Goal: Find contact information: Find contact information

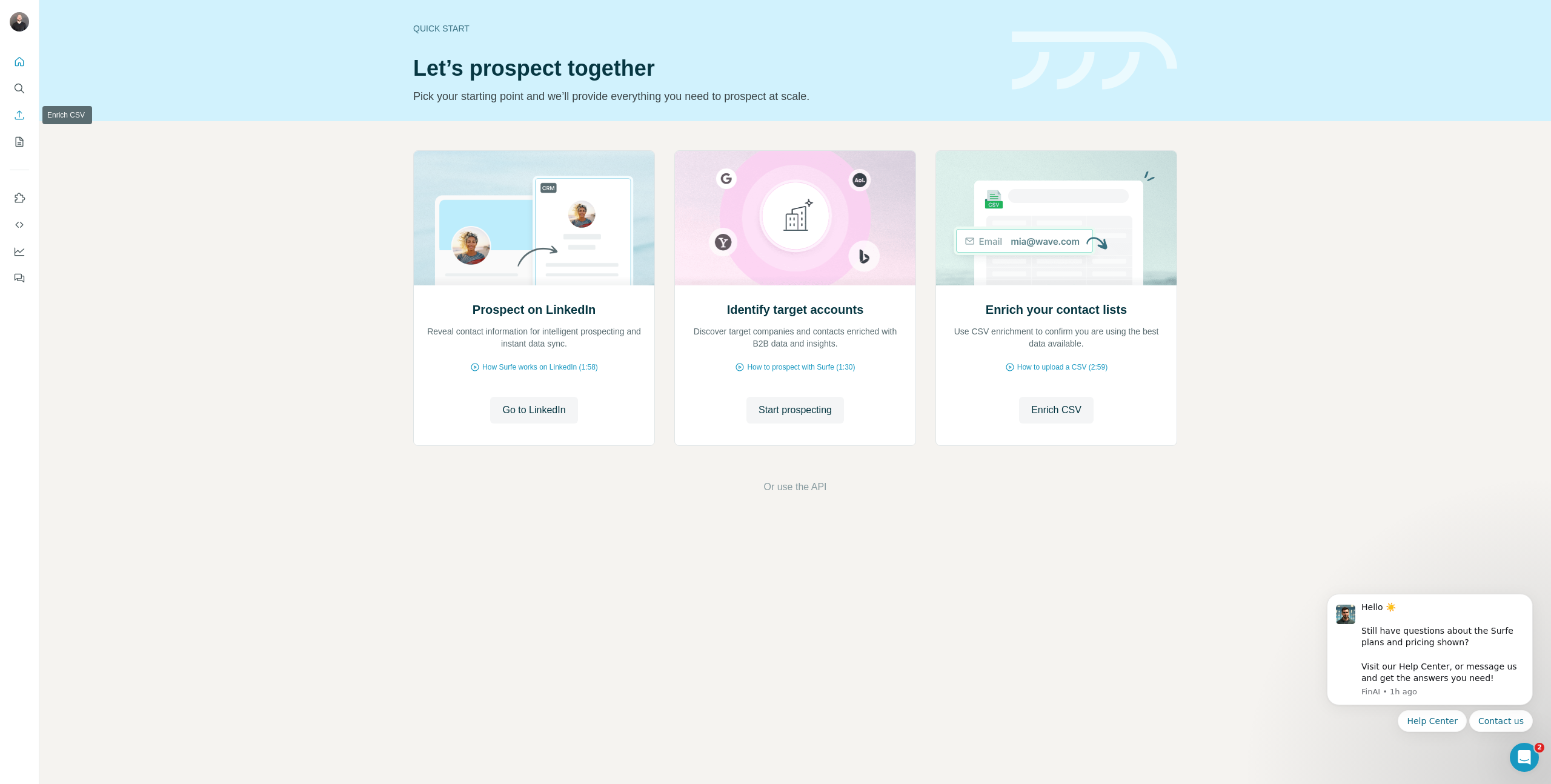
click at [20, 120] on icon "Enrich CSV" at bounding box center [19, 115] width 12 height 12
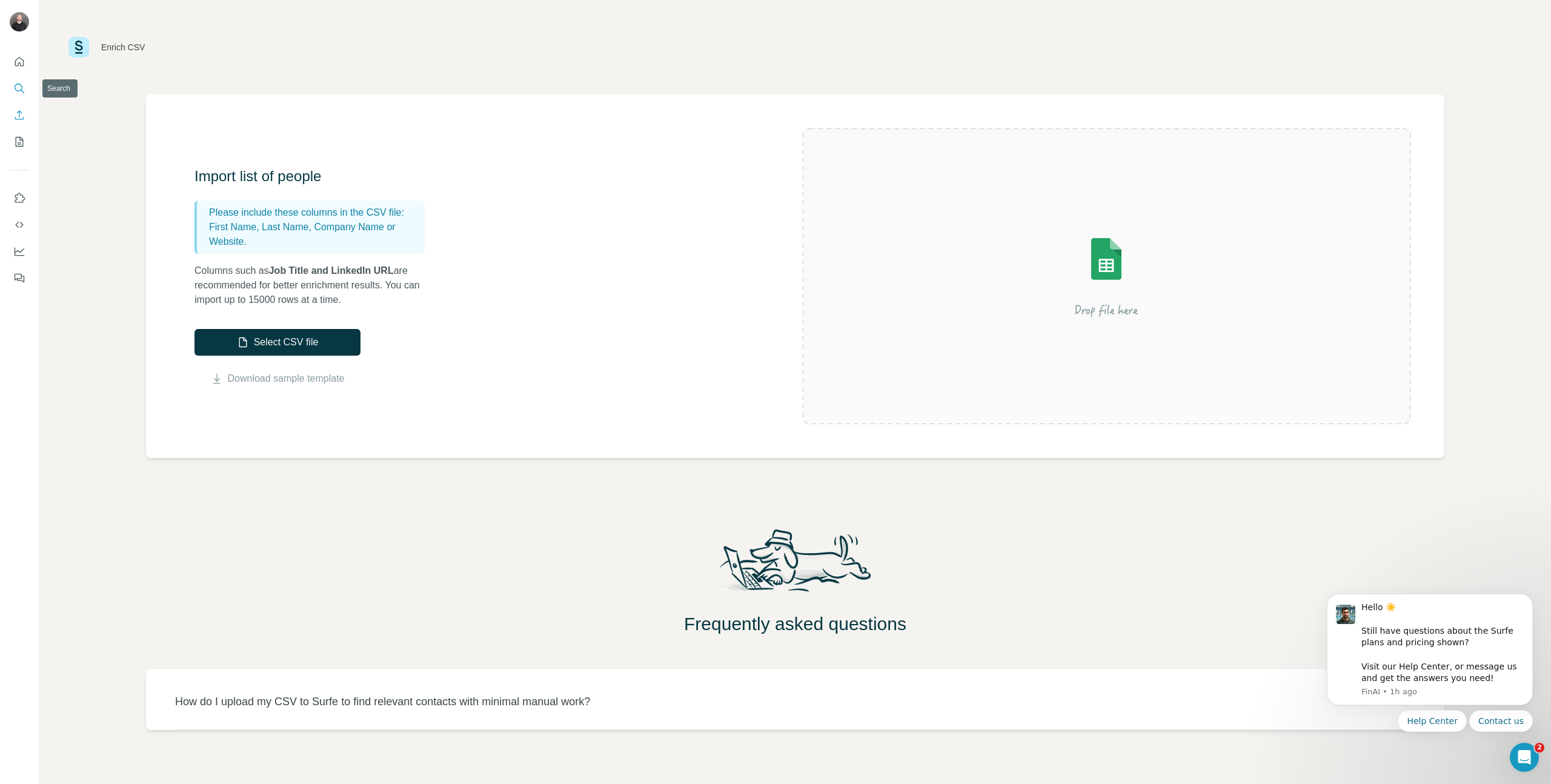
click at [13, 88] on icon "Search" at bounding box center [19, 88] width 12 height 12
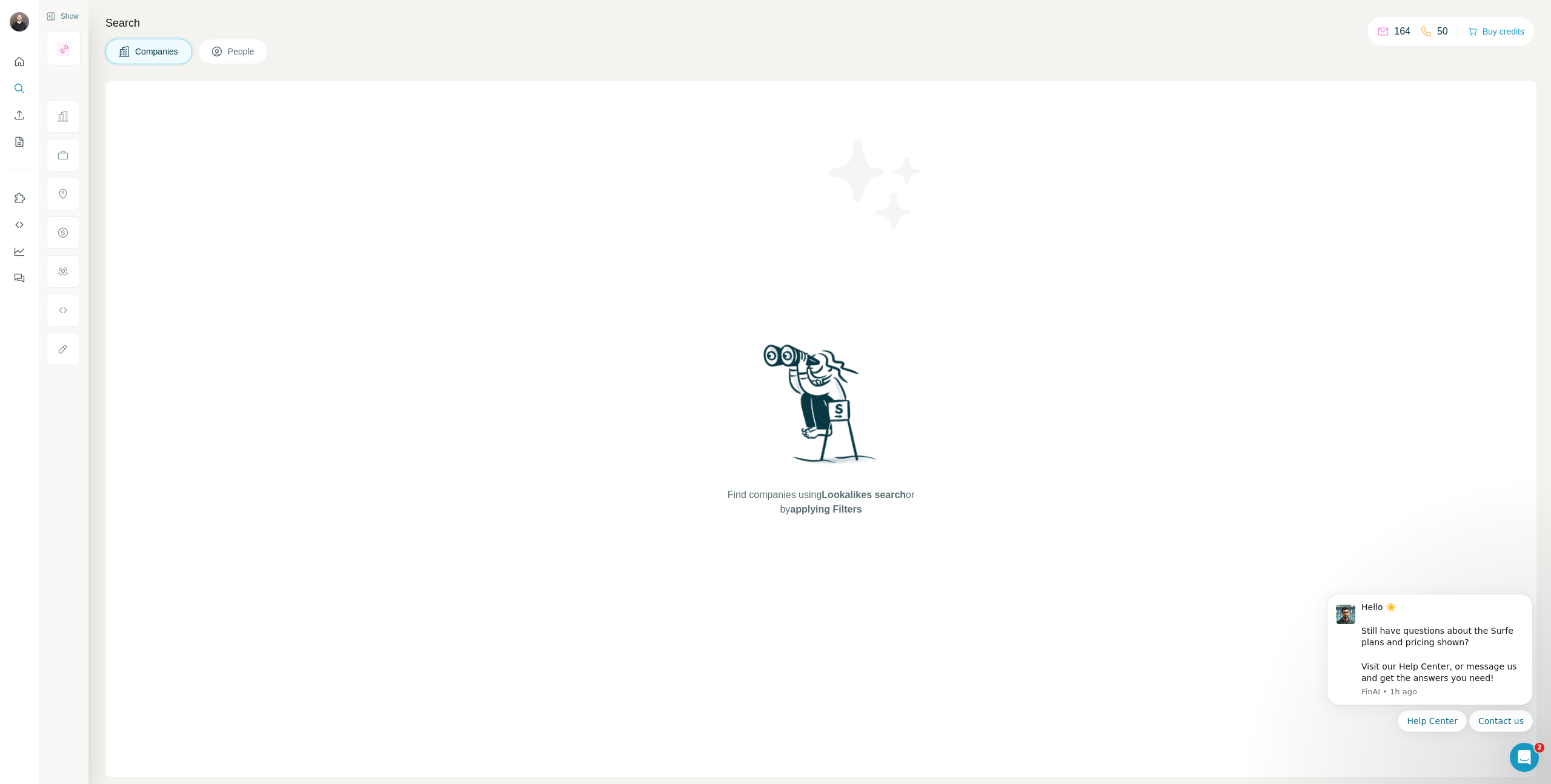
click at [213, 47] on button "People" at bounding box center [233, 51] width 71 height 26
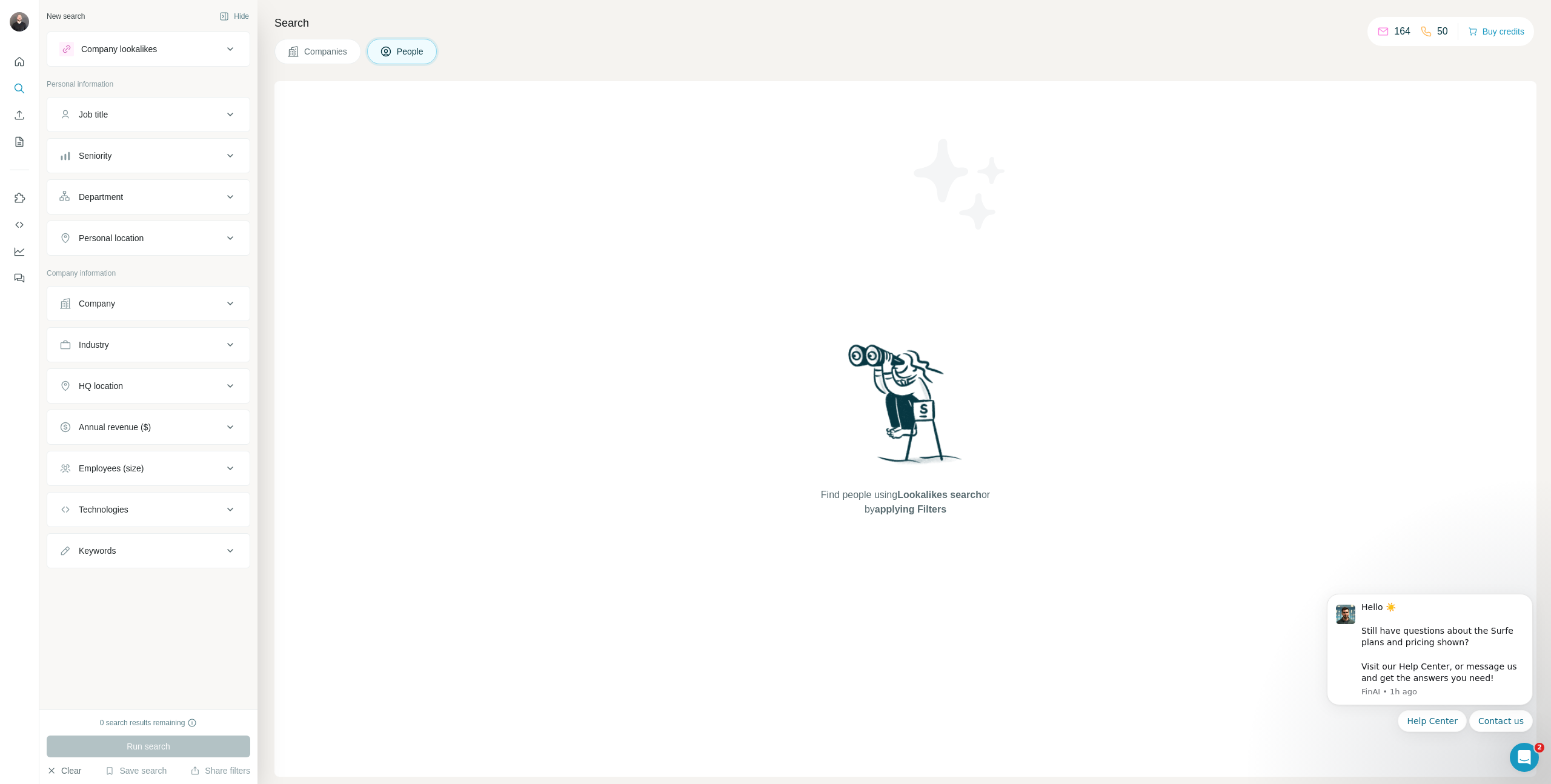
click at [73, 766] on button "Clear" at bounding box center [63, 771] width 35 height 12
click at [1526, 765] on div "Open Intercom Messenger" at bounding box center [1522, 755] width 40 height 40
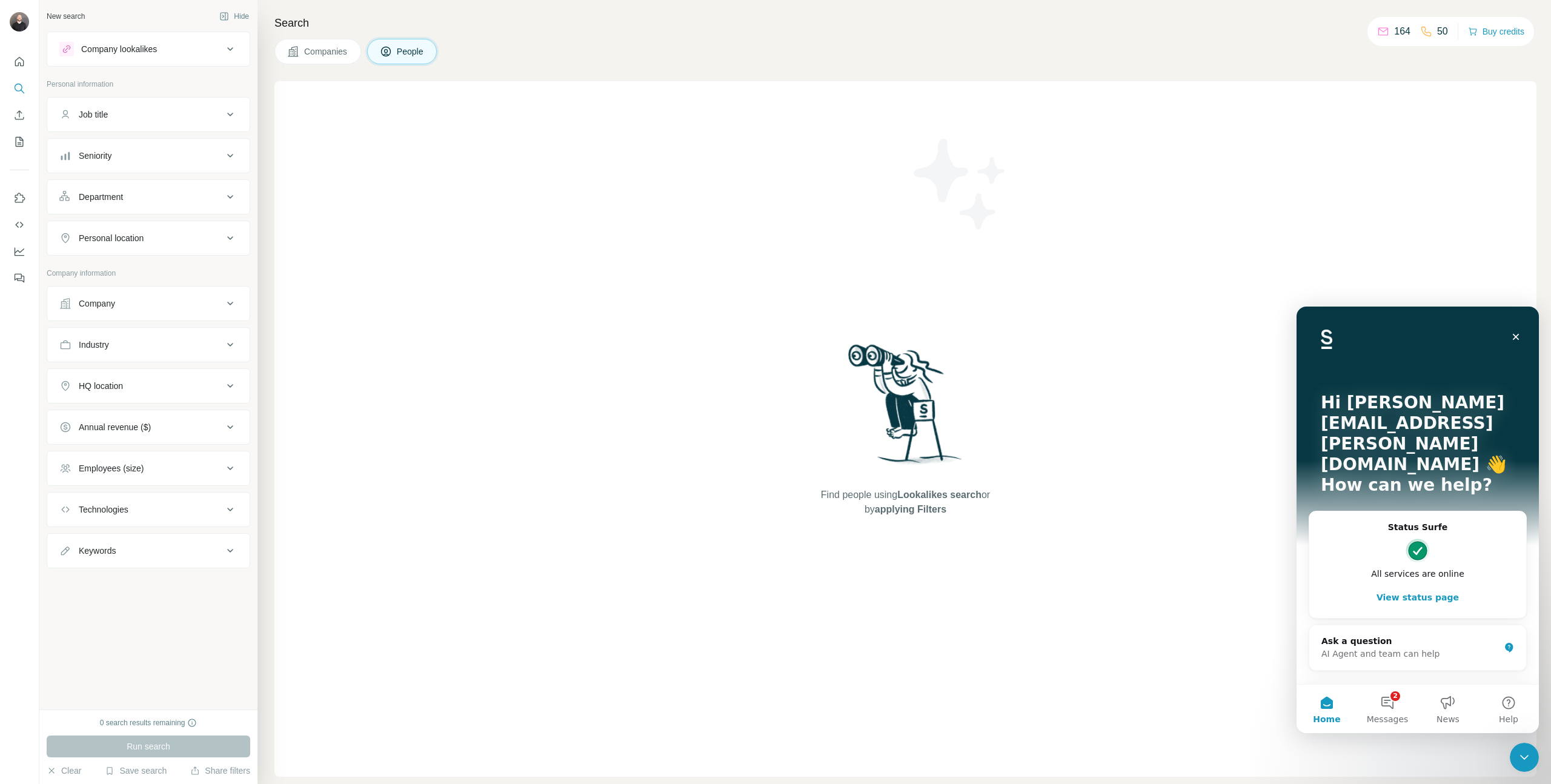
click at [1507, 757] on div "Find people using Lookalikes search or by applying Filters" at bounding box center [906, 429] width 1262 height 696
click at [1520, 757] on icon "Close Intercom Messenger" at bounding box center [1523, 756] width 14 height 14
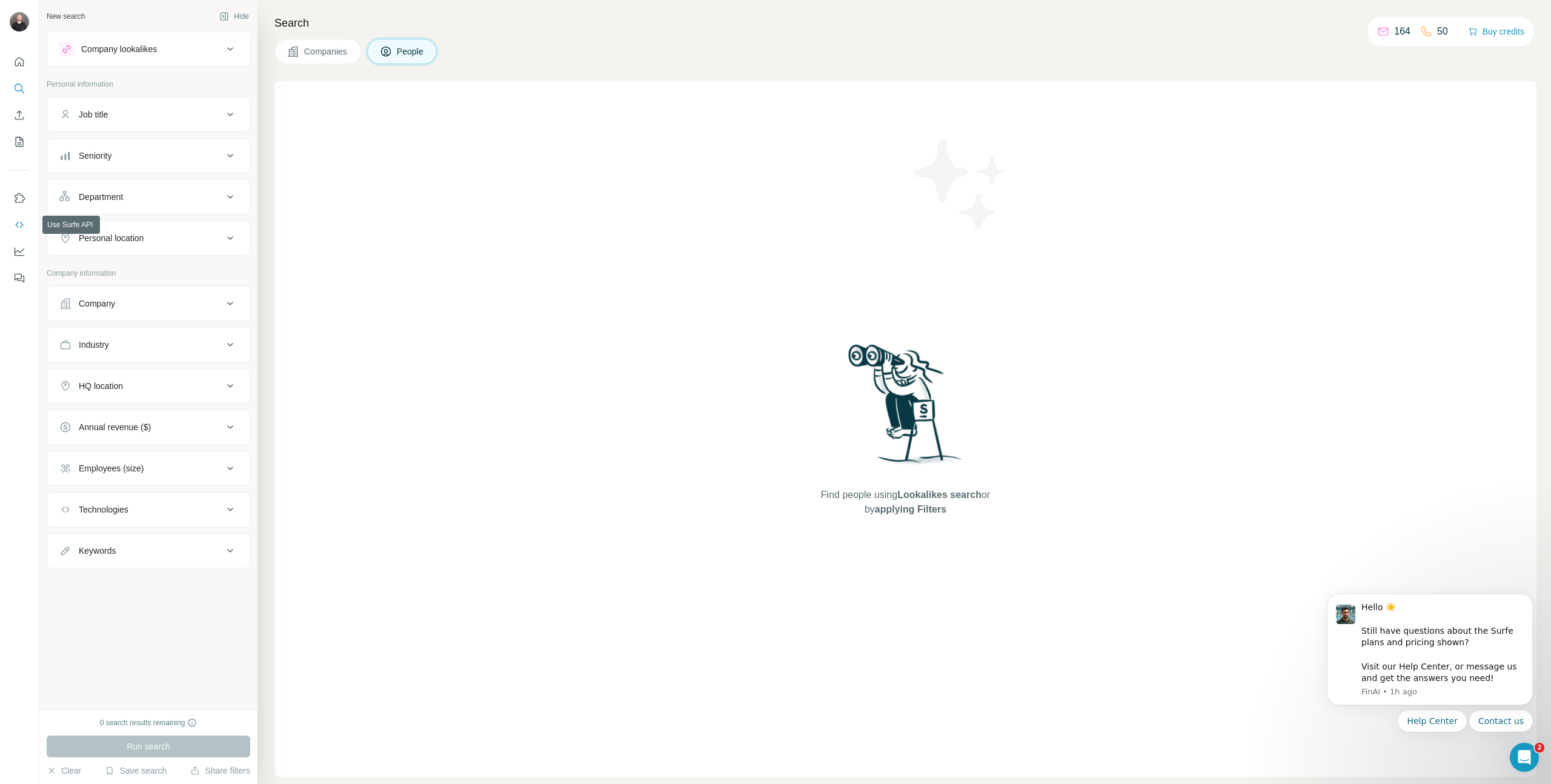
click at [19, 214] on button "Use Surfe API" at bounding box center [20, 224] width 20 height 22
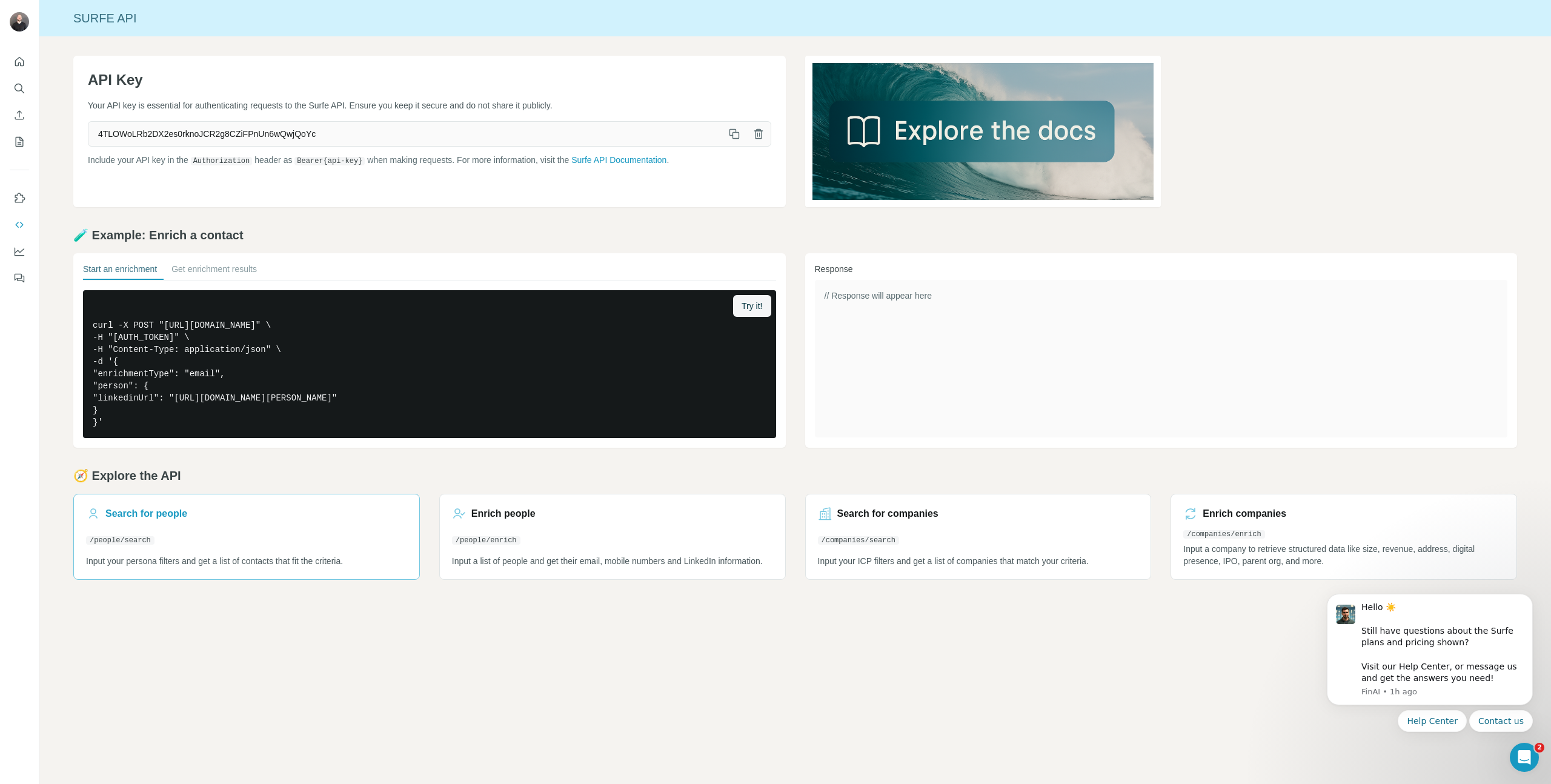
click at [222, 517] on div "Search for people" at bounding box center [247, 514] width 321 height 14
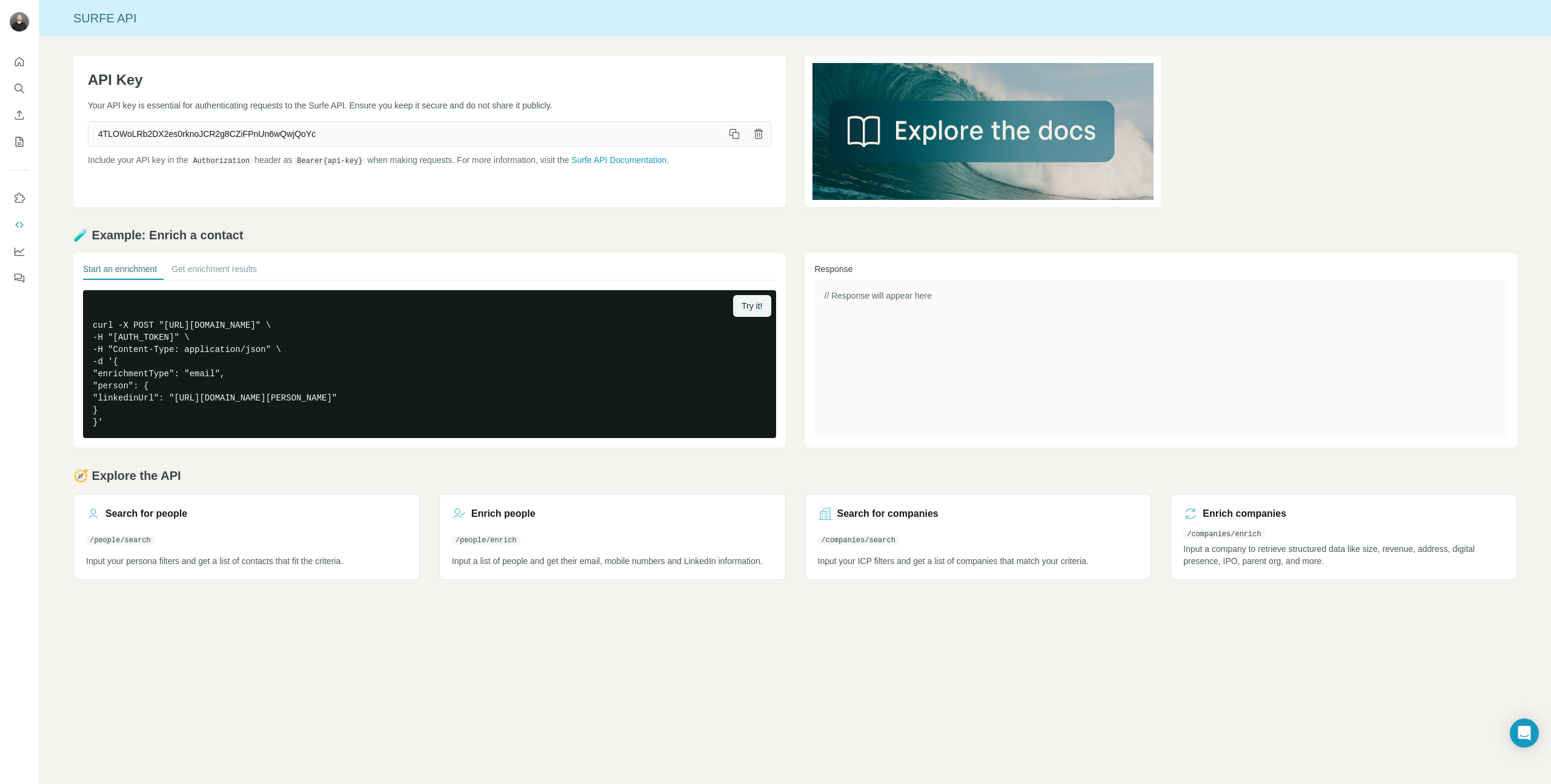
click at [736, 128] on icon "button" at bounding box center [734, 134] width 12 height 12
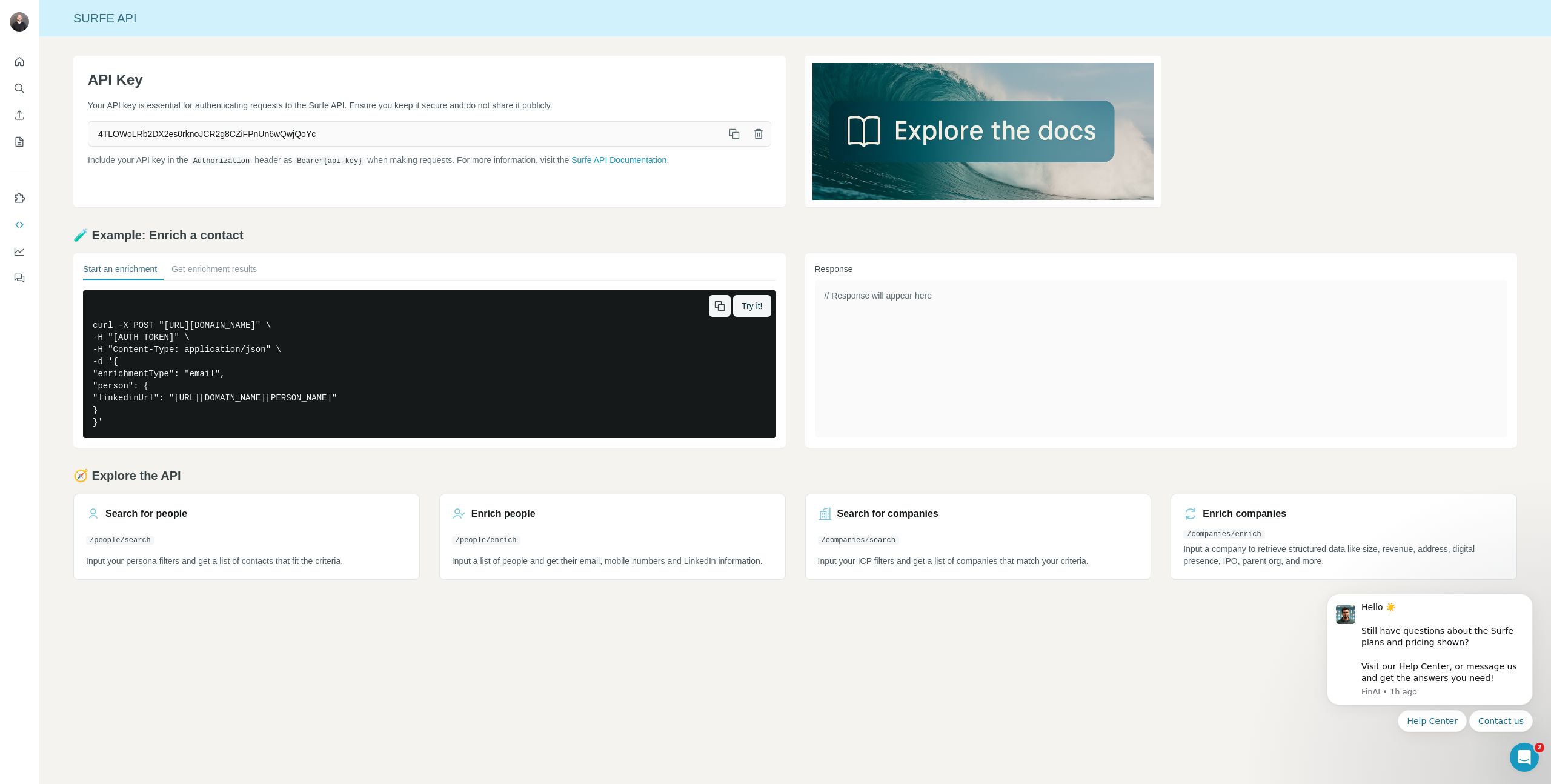
drag, startPoint x: 471, startPoint y: 336, endPoint x: 209, endPoint y: 339, distance: 262.0
click at [209, 339] on pre "curl -X POST "https://api.surfe.com/v1/people/enrichments" \ -H "Authorization:…" at bounding box center [430, 364] width 693 height 148
copy pre "Bearer 4TLOWoLRb2DX2es0rknoJCR2g8CZiFPnUn6wQwjQoYc""
